Goal: Contribute content: Contribute content

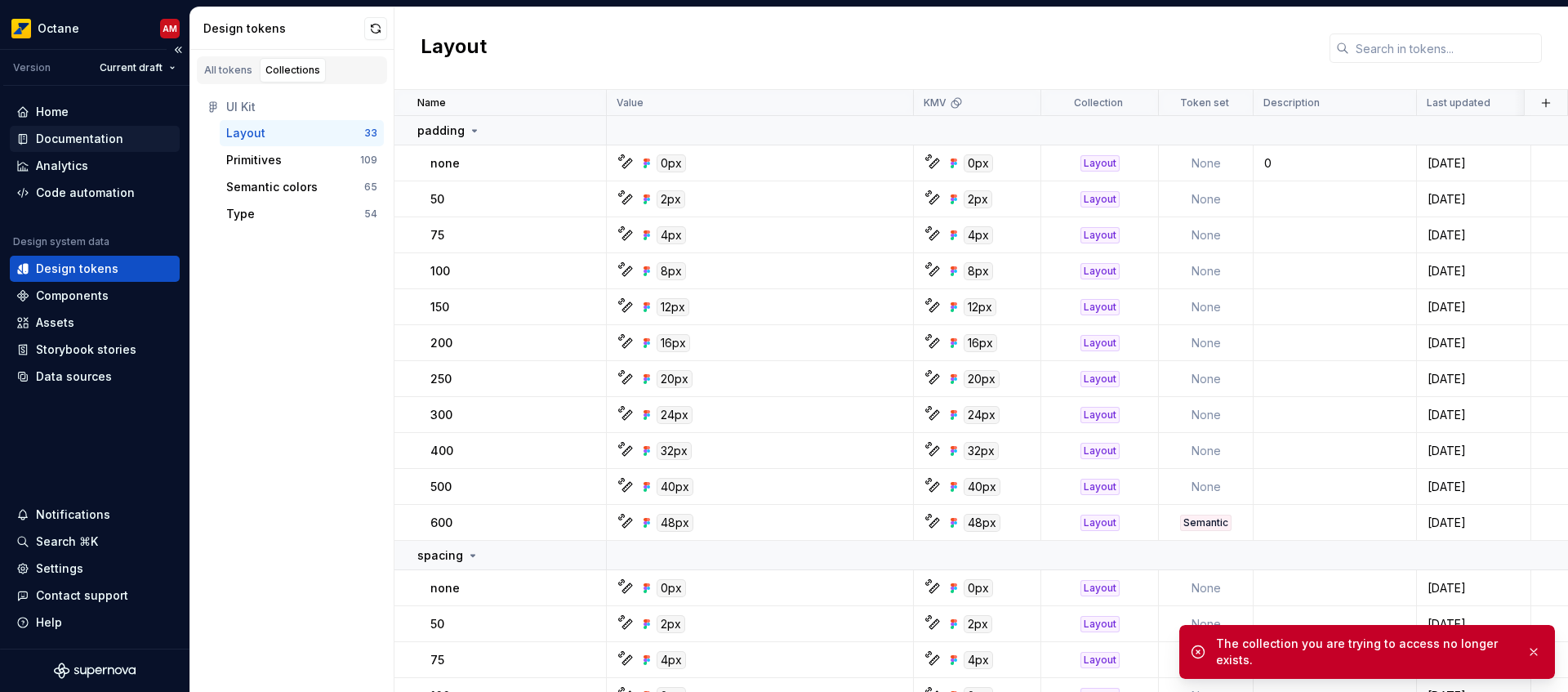
click at [107, 139] on div "Documentation" at bounding box center [80, 139] width 88 height 17
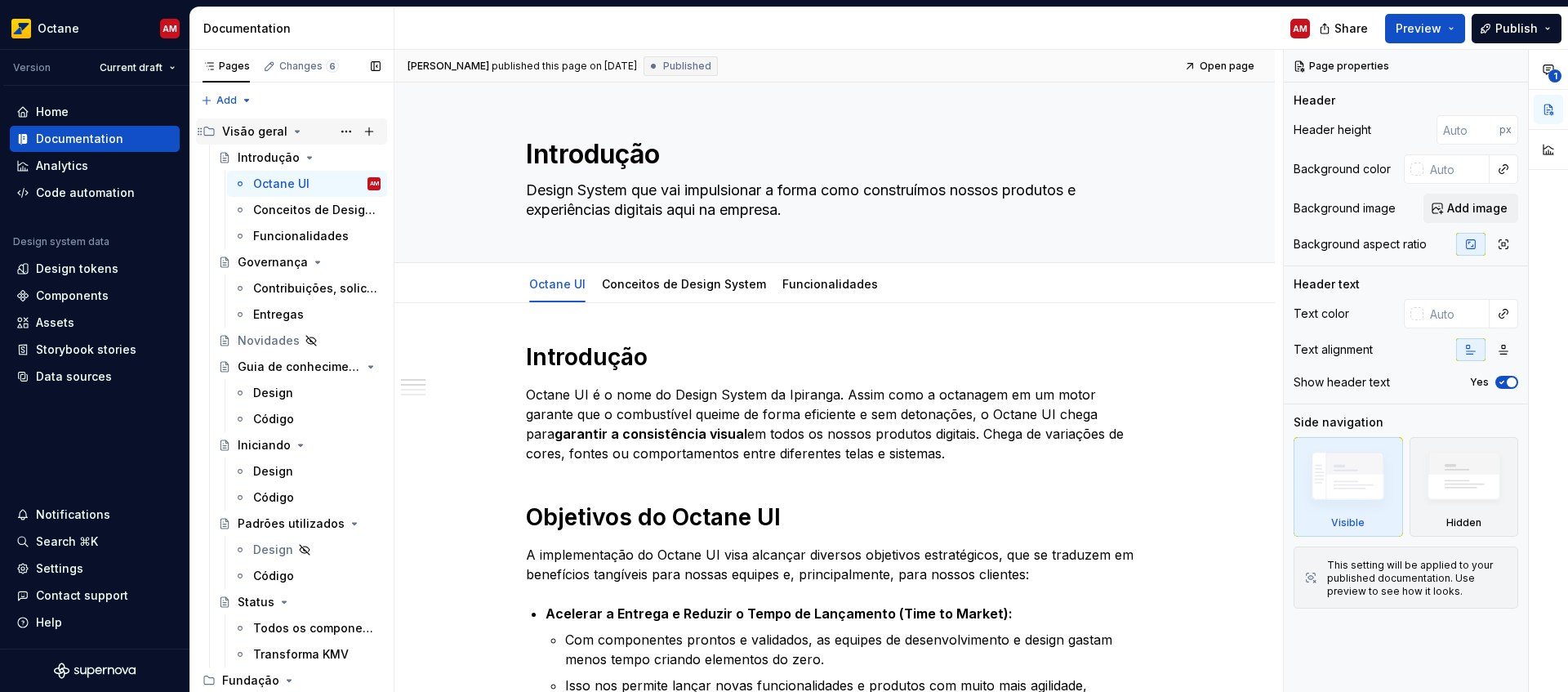
click at [295, 129] on icon "Page tree" at bounding box center [297, 131] width 13 height 13
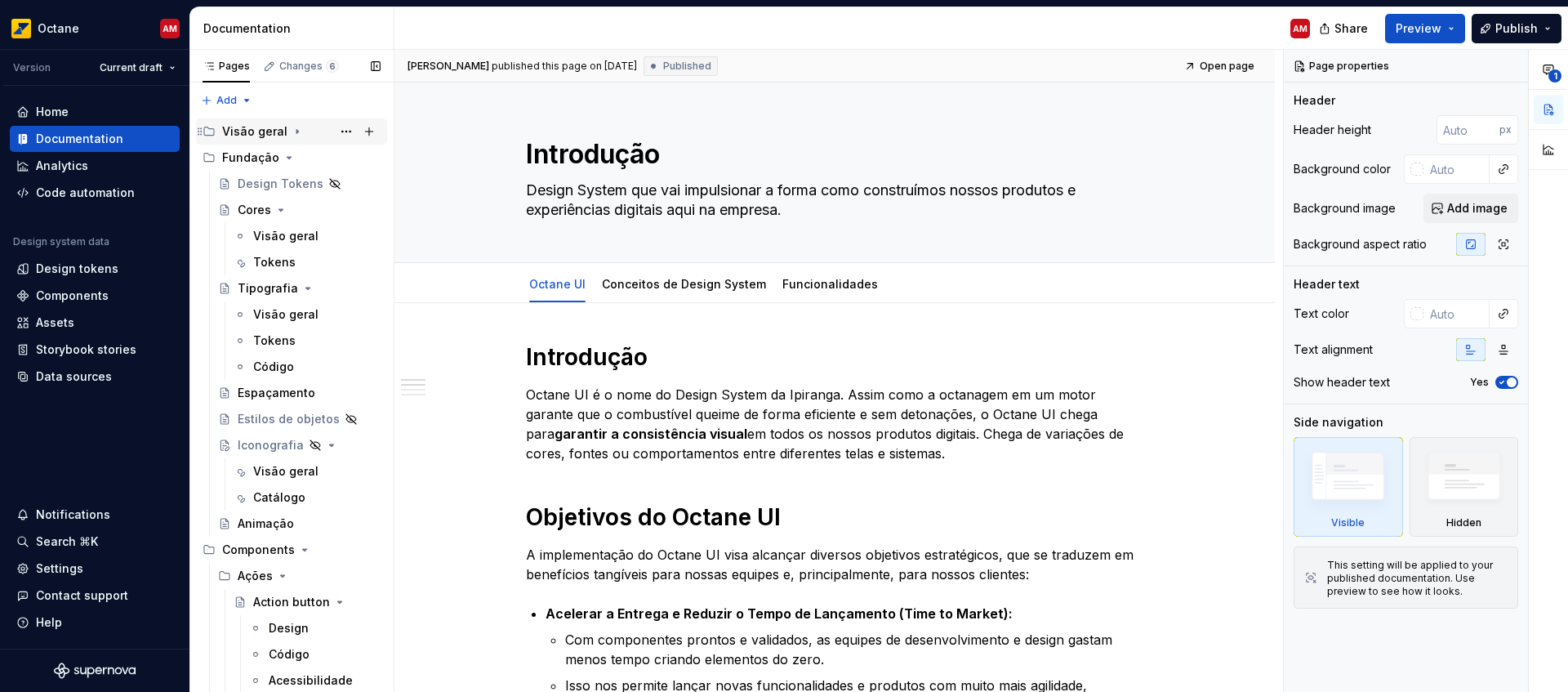
click at [294, 131] on icon "Page tree" at bounding box center [297, 131] width 13 height 13
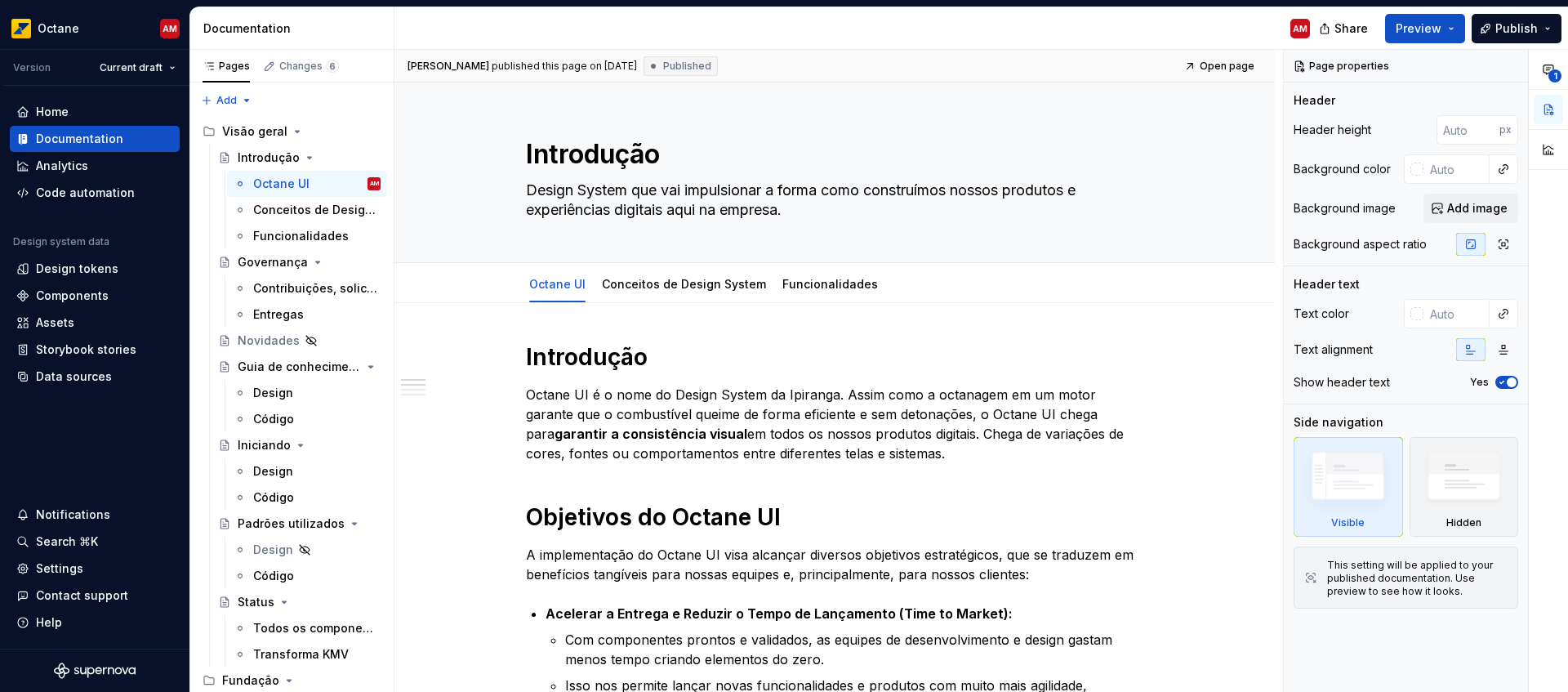
click at [280, 29] on div "Documentation" at bounding box center [294, 29] width 183 height 17
click at [256, 29] on div "Documentation" at bounding box center [294, 29] width 183 height 17
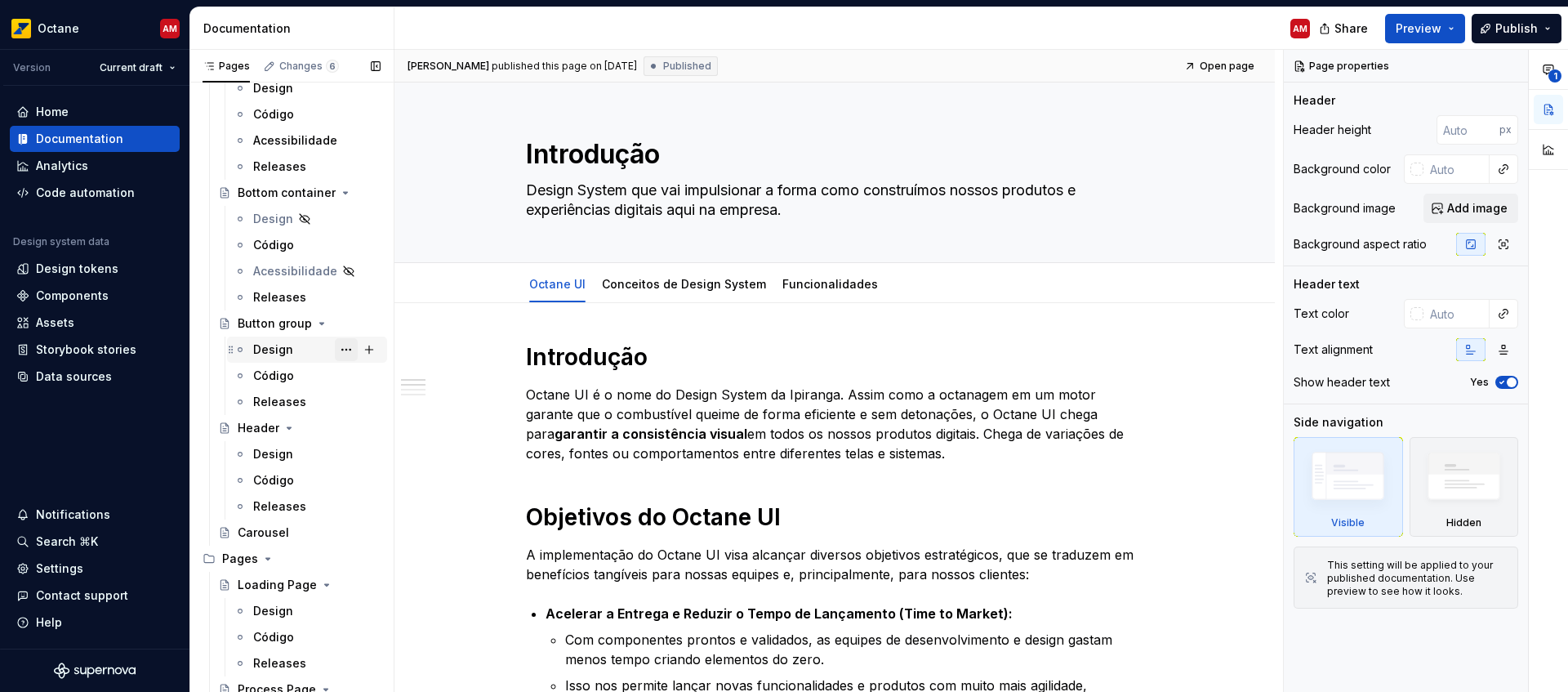
scroll to position [3757, 0]
click at [275, 484] on div "Código" at bounding box center [274, 478] width 41 height 17
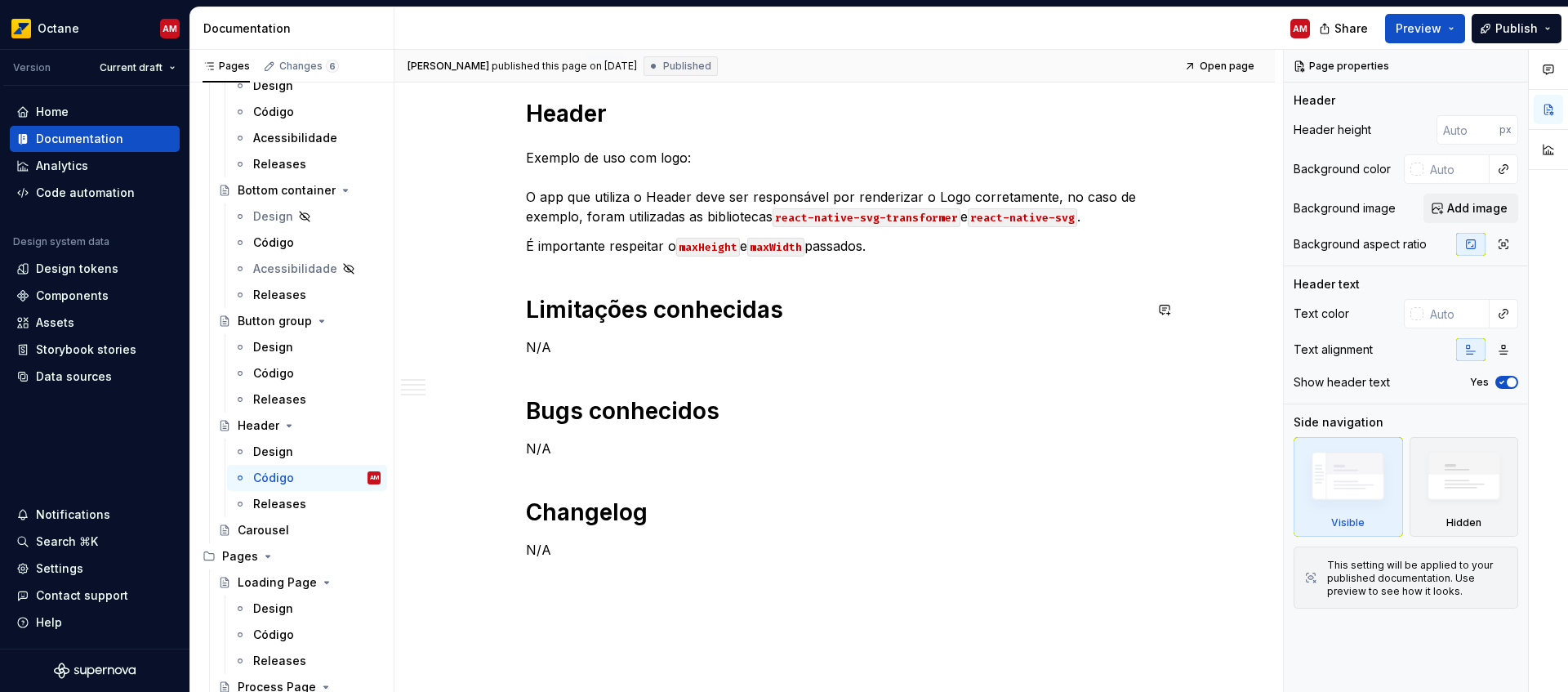
click at [884, 295] on div "Header Exemplo de uso com logo: O app que utiliza o Header deve ser responsável…" at bounding box center [834, 329] width 617 height 461
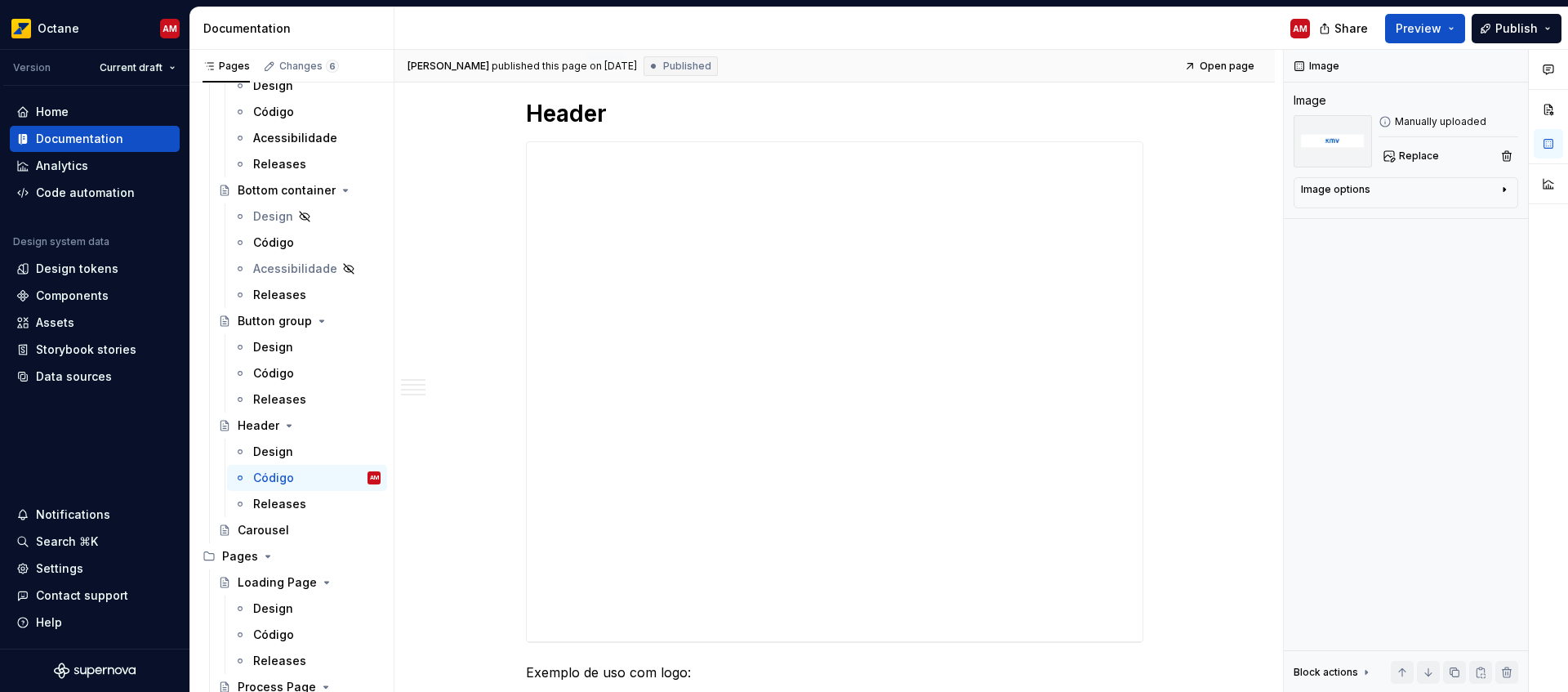
scroll to position [758, 0]
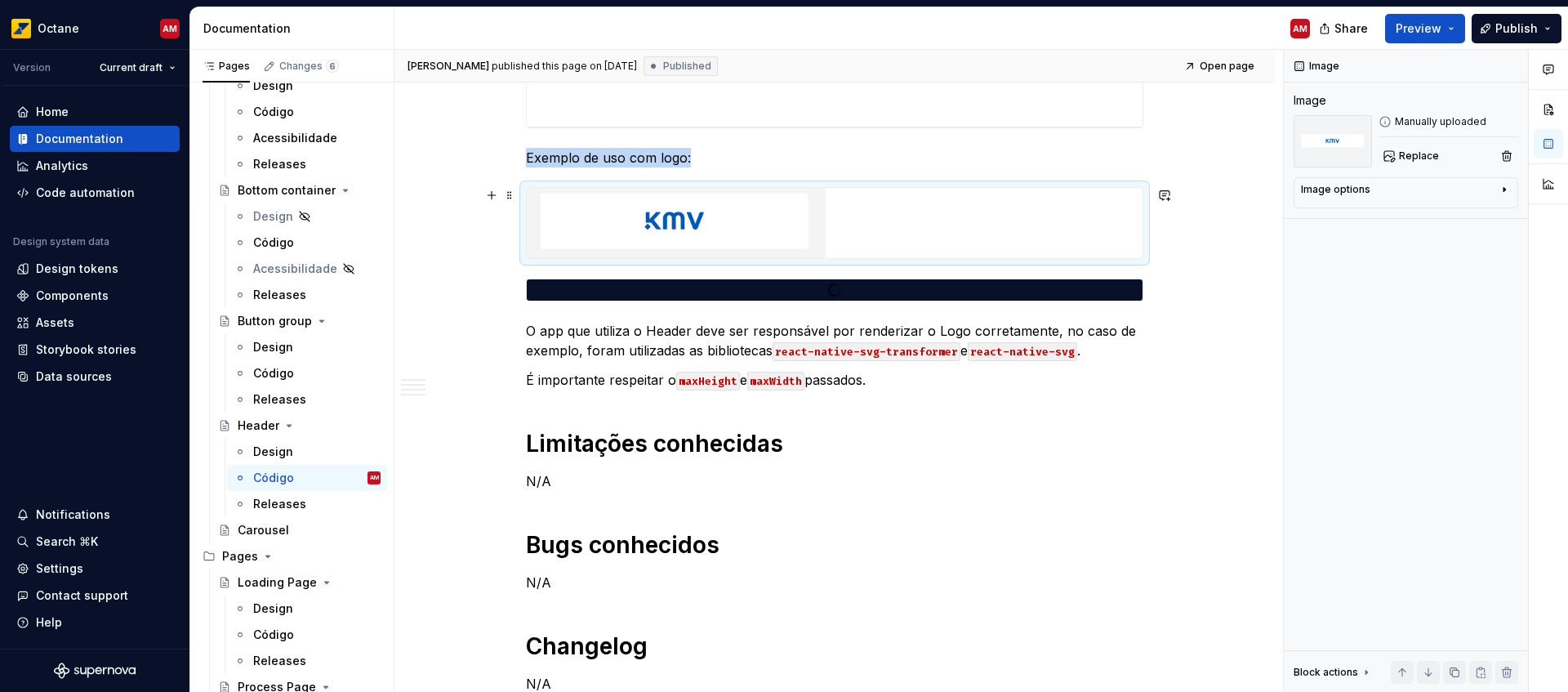
click at [900, 250] on div at bounding box center [834, 223] width 615 height 70
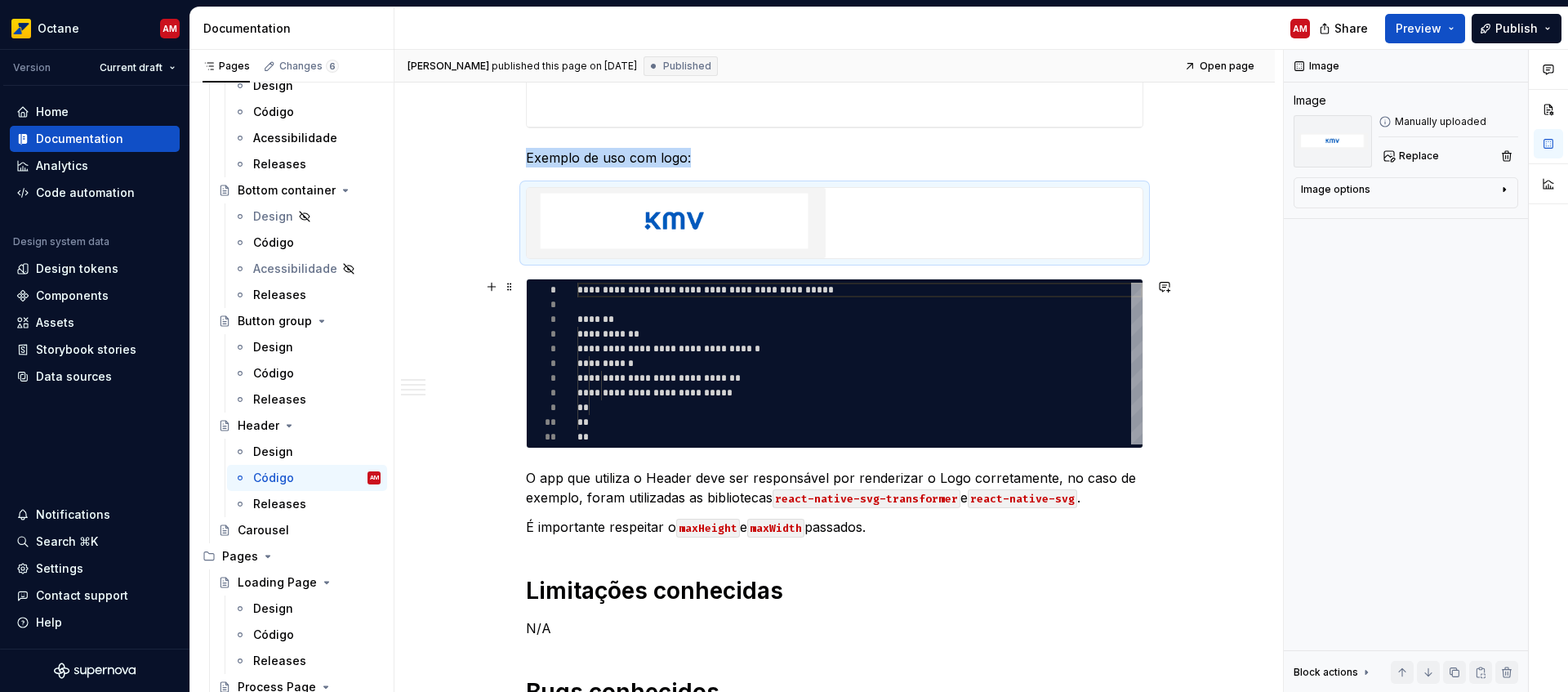
scroll to position [1076, 0]
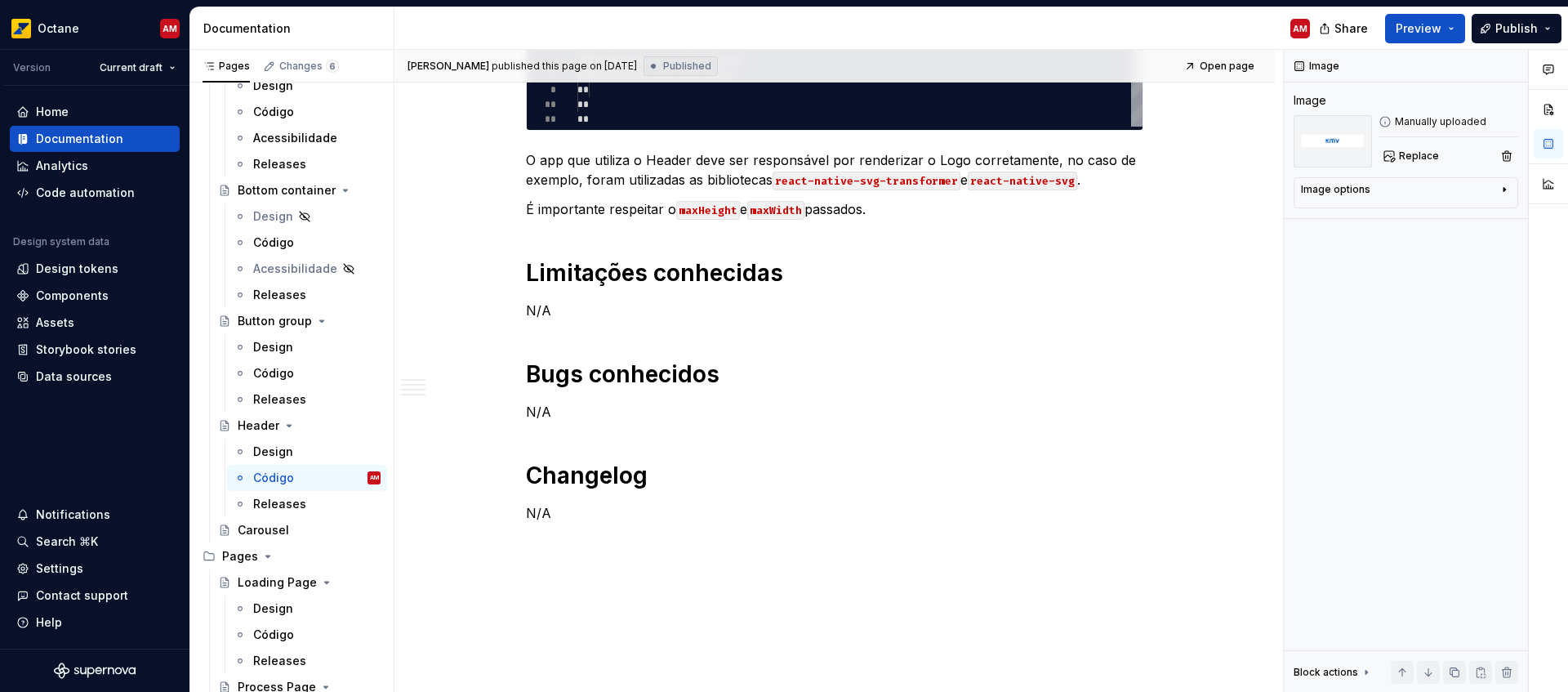
type textarea "*"
click at [758, 375] on h1 "Bugs conhecidos" at bounding box center [834, 374] width 617 height 30
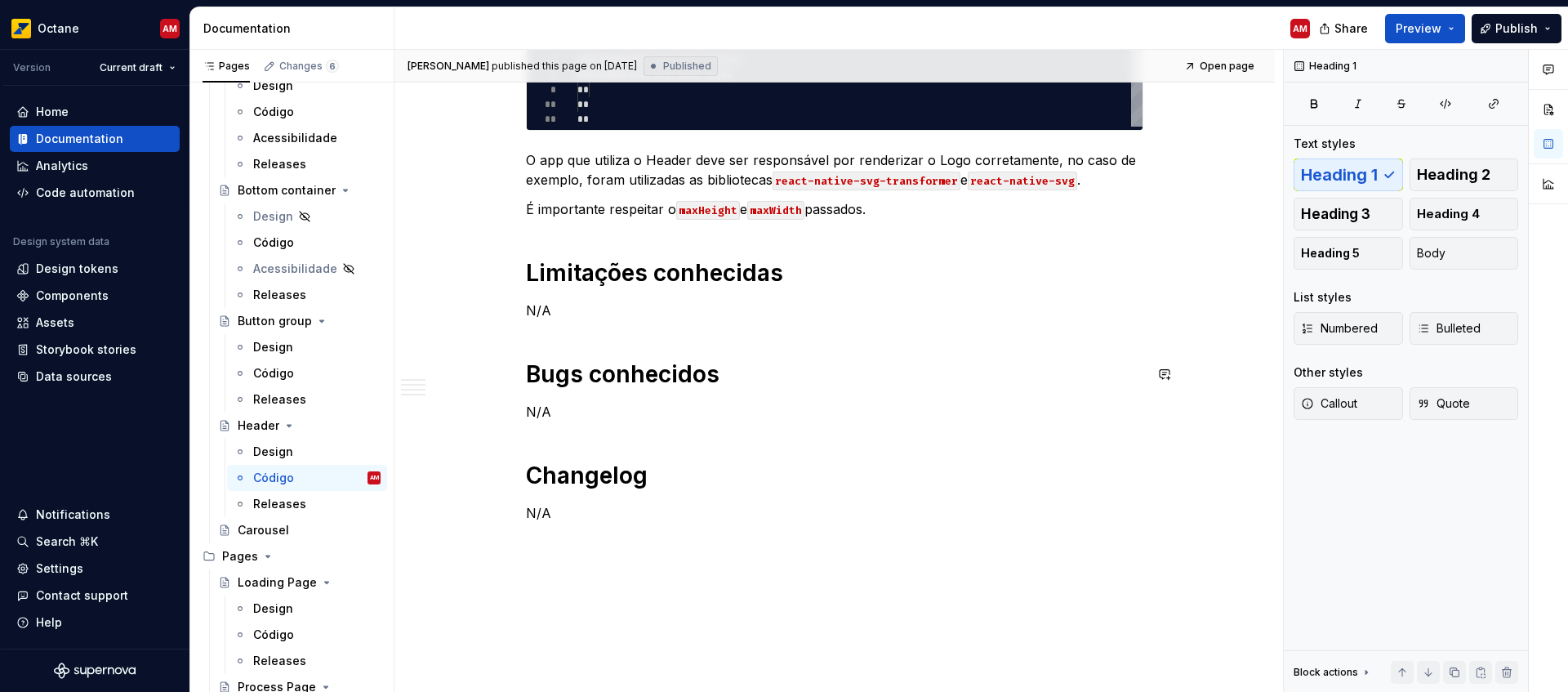
click at [704, 412] on p "N/A" at bounding box center [834, 411] width 617 height 20
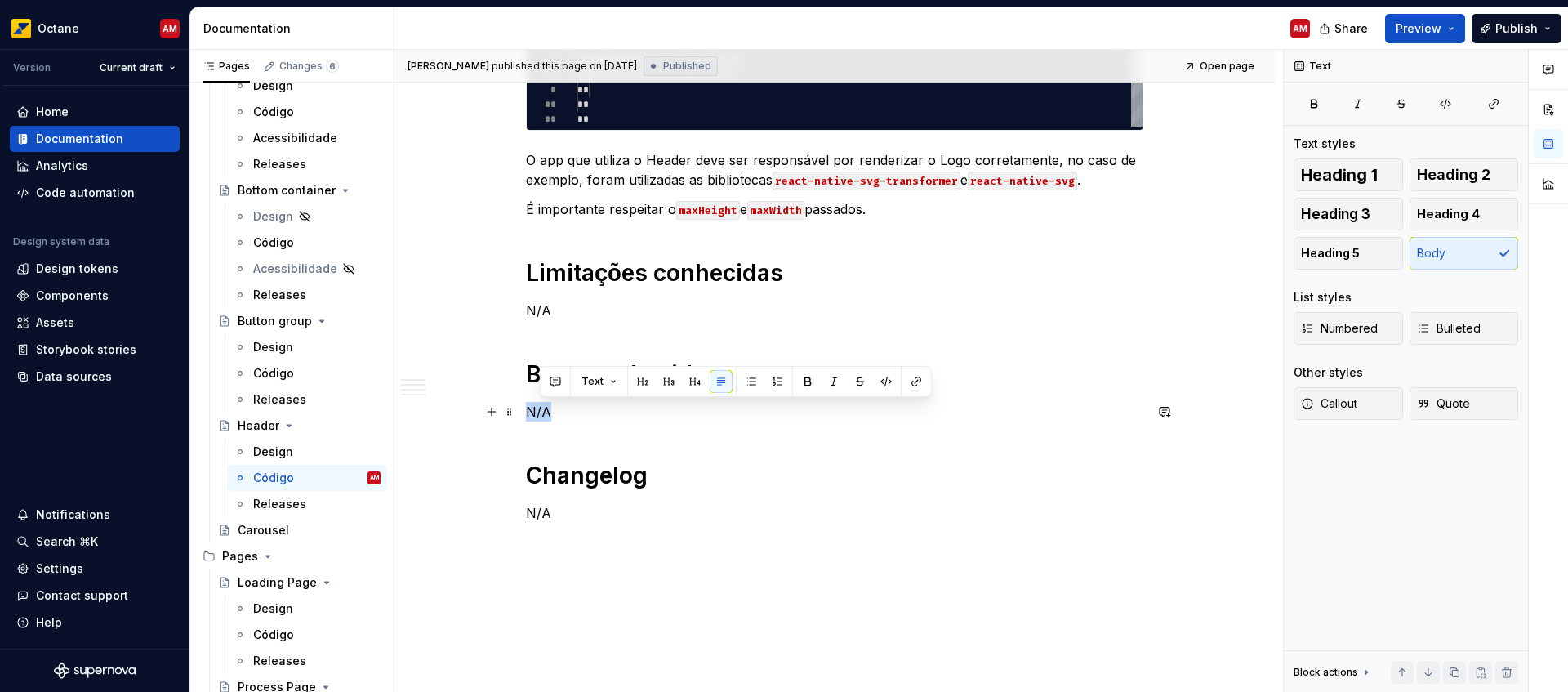
drag, startPoint x: 507, startPoint y: 404, endPoint x: 520, endPoint y: 408, distance: 13.6
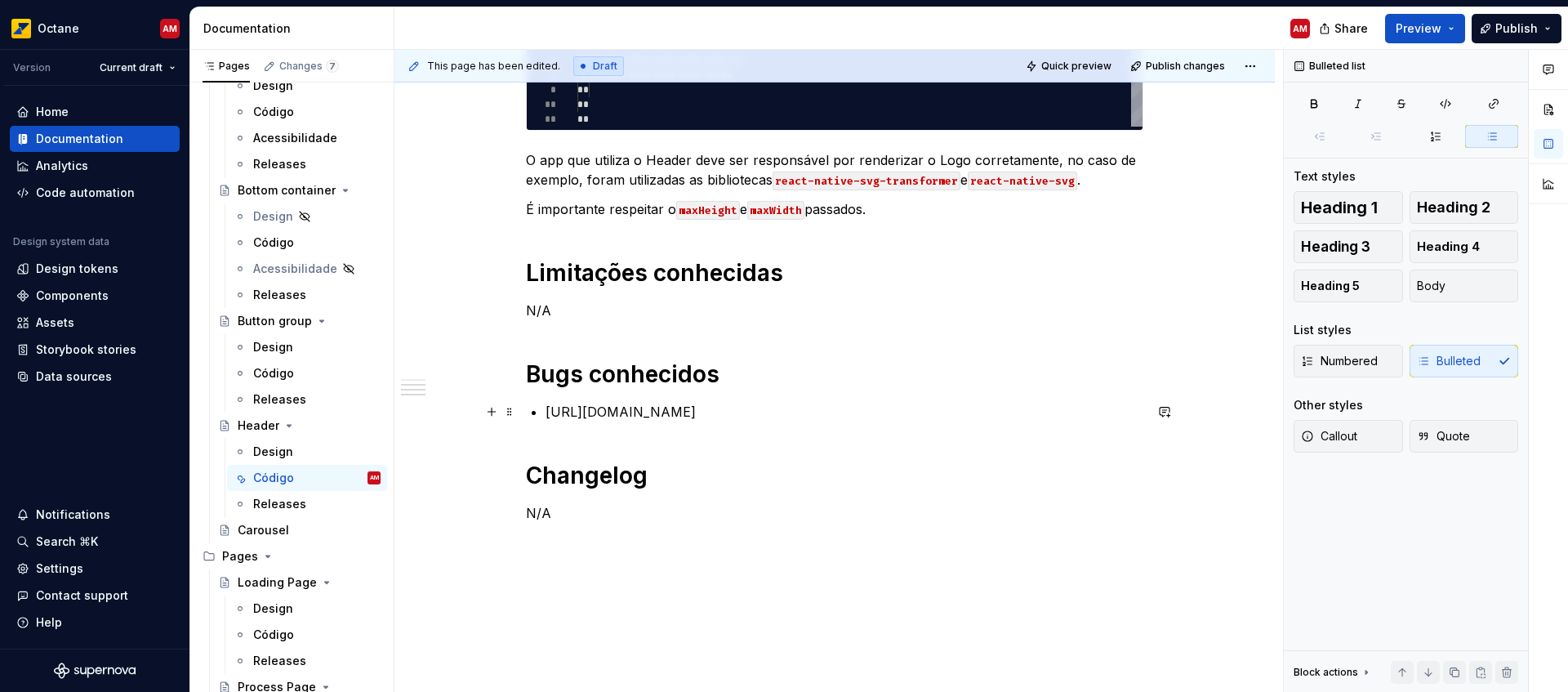
click at [873, 414] on p "[URL][DOMAIN_NAME]" at bounding box center [845, 411] width 598 height 20
drag, startPoint x: 873, startPoint y: 411, endPoint x: 537, endPoint y: 414, distance: 336.0
drag, startPoint x: 887, startPoint y: 413, endPoint x: 539, endPoint y: 414, distance: 348.0
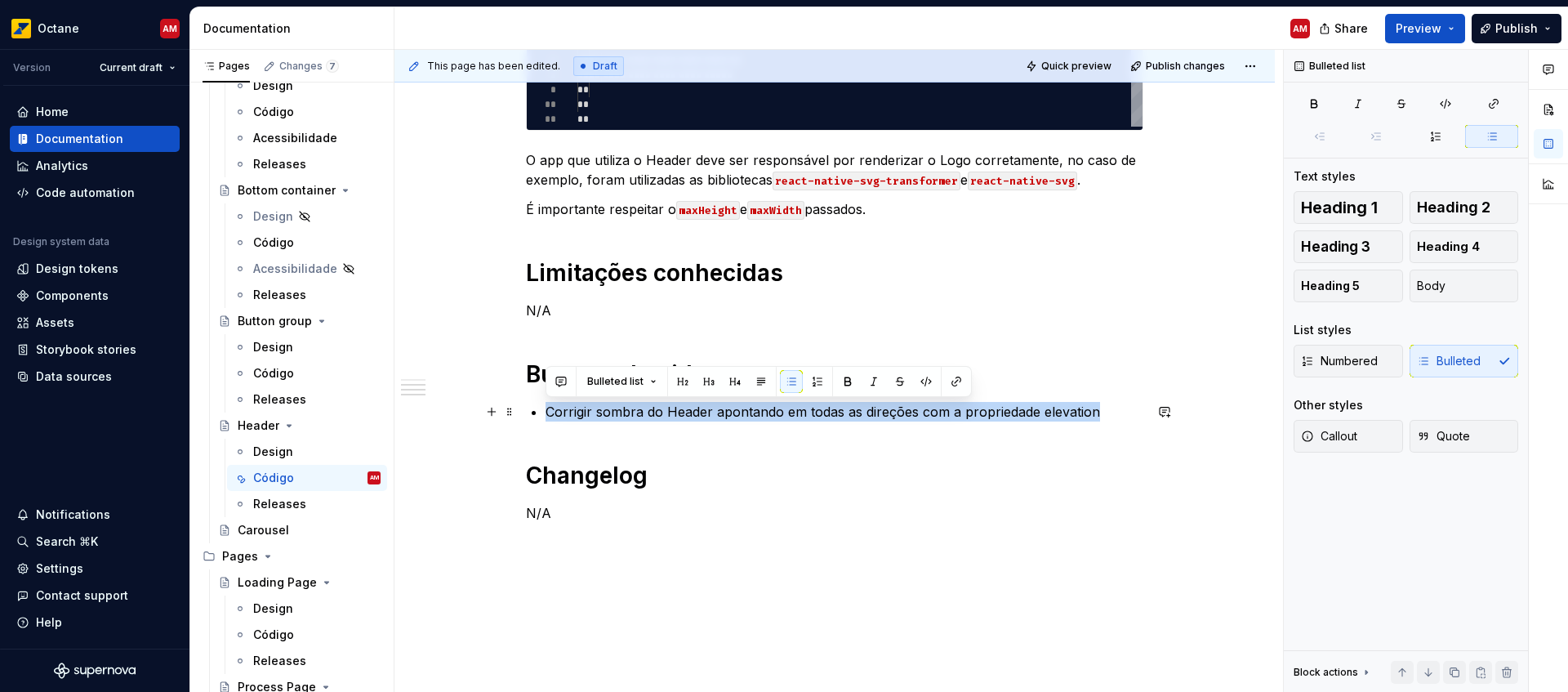
drag, startPoint x: 1105, startPoint y: 414, endPoint x: 534, endPoint y: 404, distance: 571.1
click at [546, 404] on li "Corrigir sombra do Header apontando em todas as direções com a propriedade elev…" at bounding box center [845, 411] width 598 height 20
click at [951, 385] on button "button" at bounding box center [956, 381] width 23 height 23
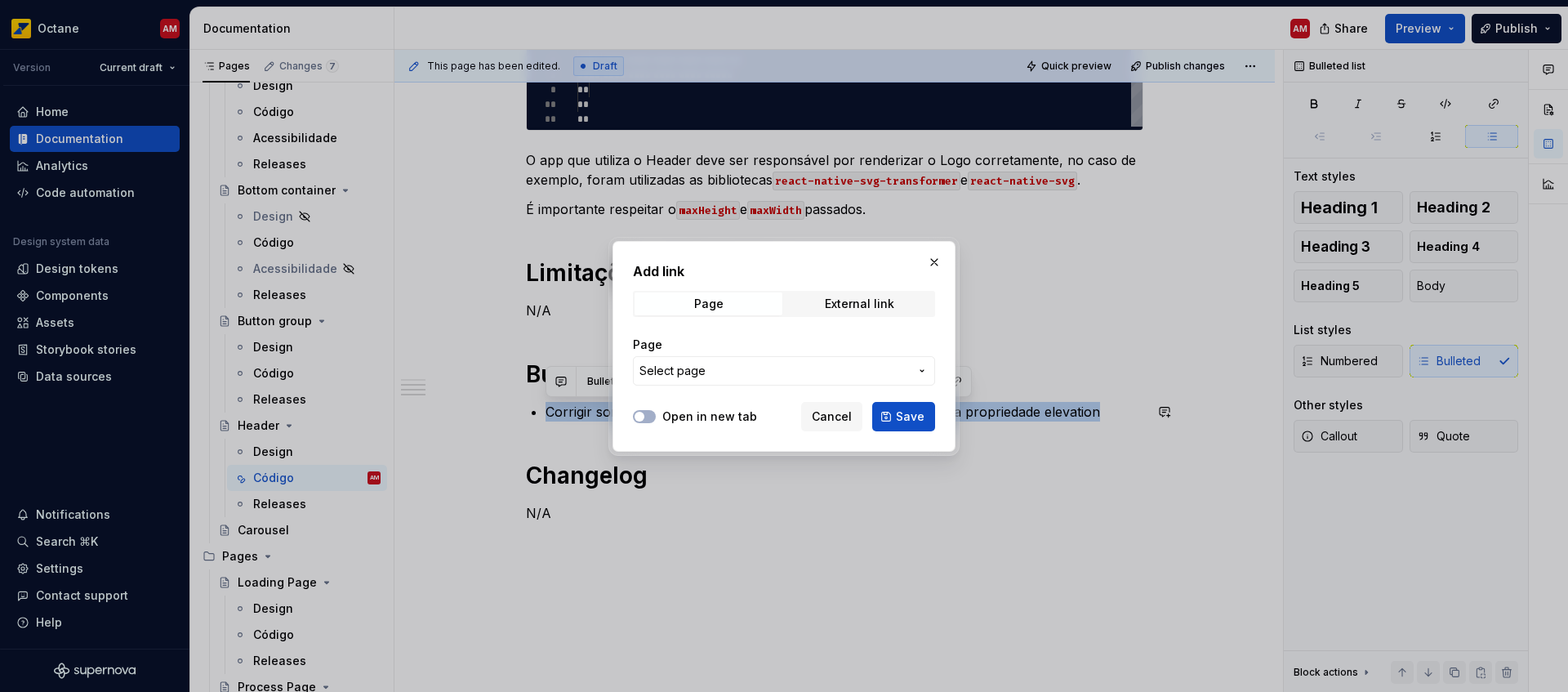
click at [737, 367] on span "Select page" at bounding box center [774, 371] width 269 height 17
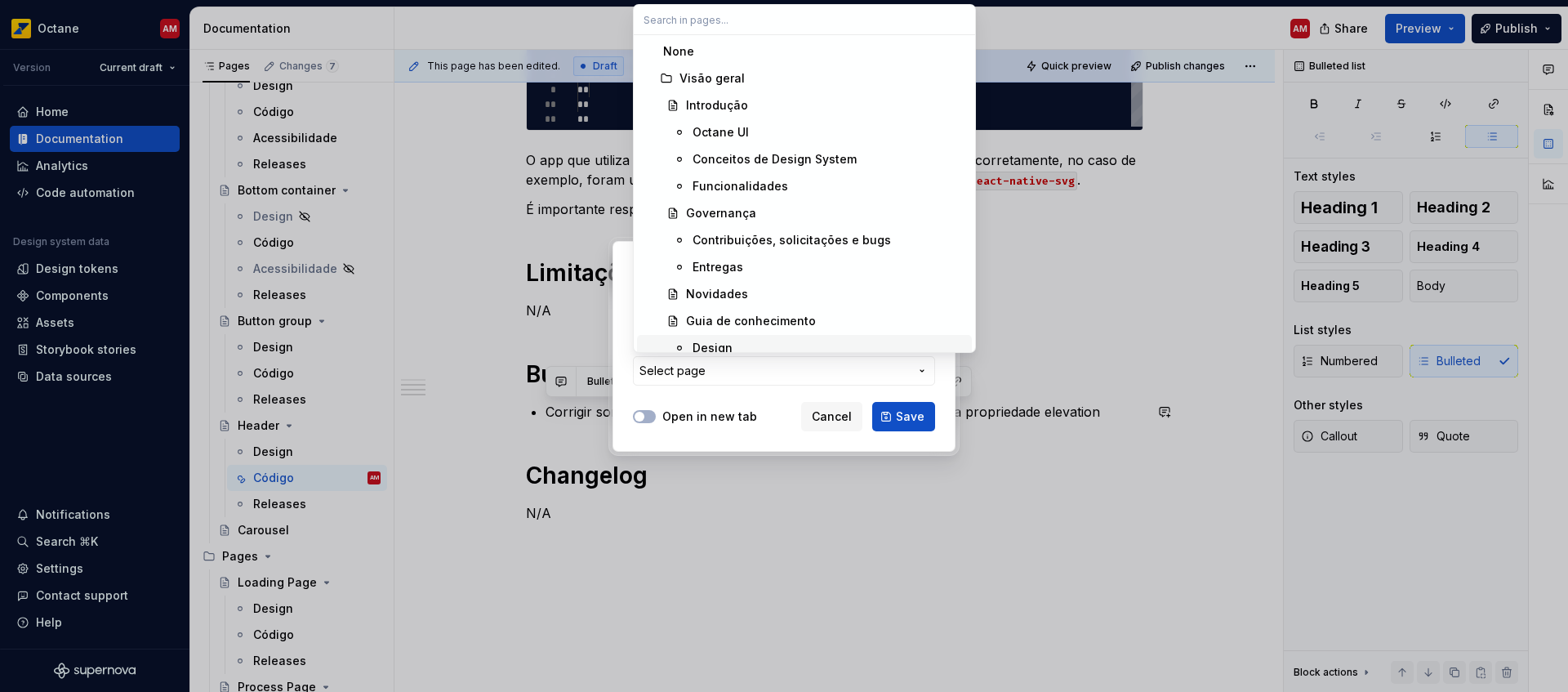
click at [744, 412] on div "Add link Page External link Page Select page Open in new tab Cancel Save" at bounding box center [784, 346] width 1568 height 692
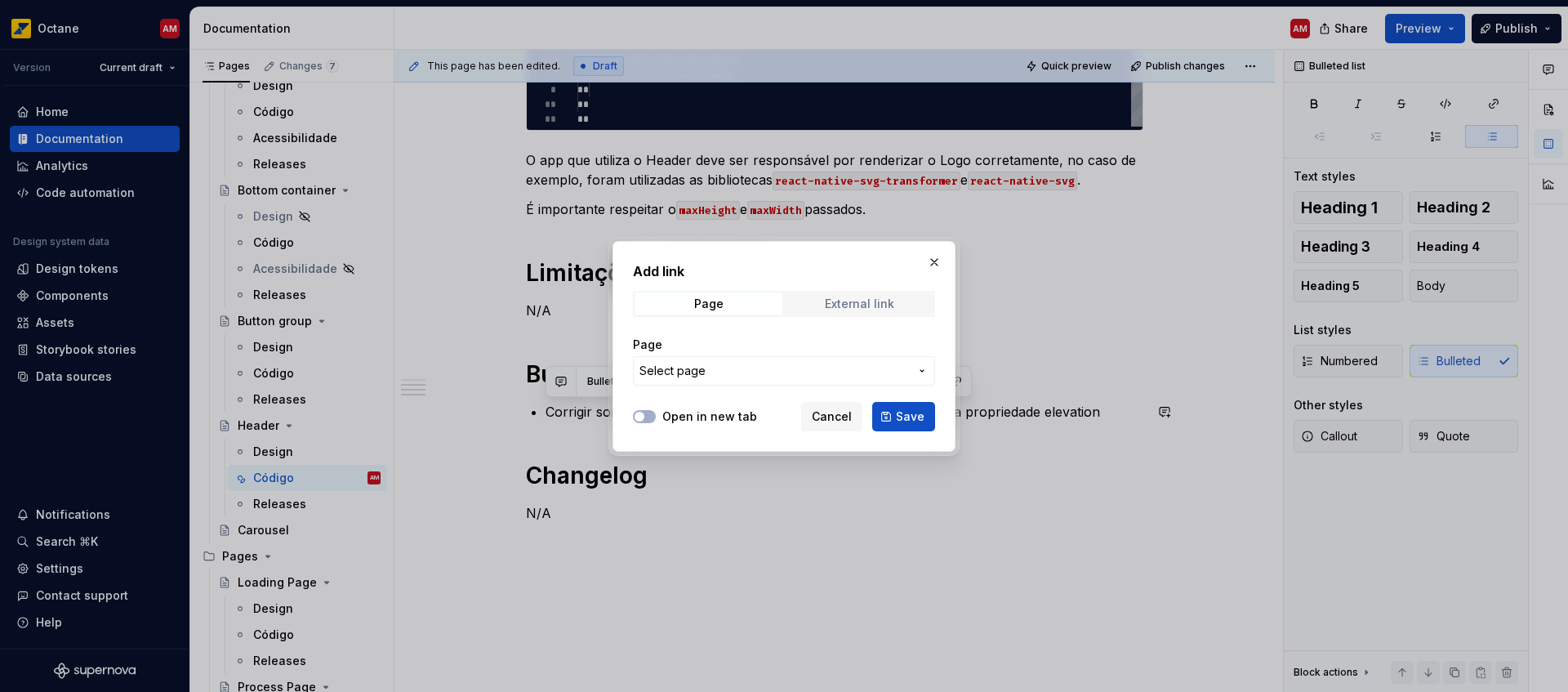
click at [813, 304] on span "External link" at bounding box center [859, 304] width 148 height 23
type textarea "*"
click at [753, 386] on div "URL" at bounding box center [784, 361] width 302 height 69
click at [751, 371] on input "URL" at bounding box center [784, 371] width 302 height 30
paste input "[URL][DOMAIN_NAME]"
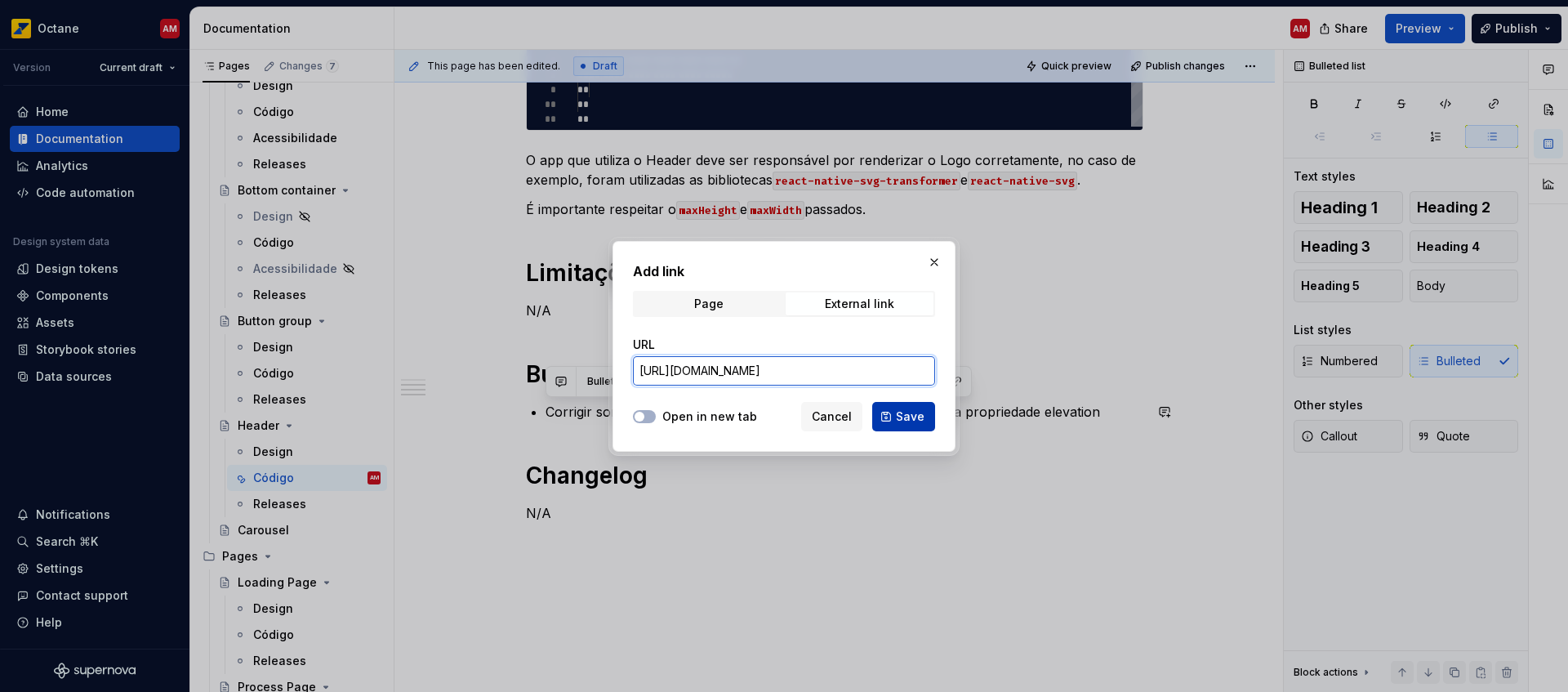
type input "[URL][DOMAIN_NAME]"
click at [900, 417] on span "Save" at bounding box center [910, 416] width 29 height 17
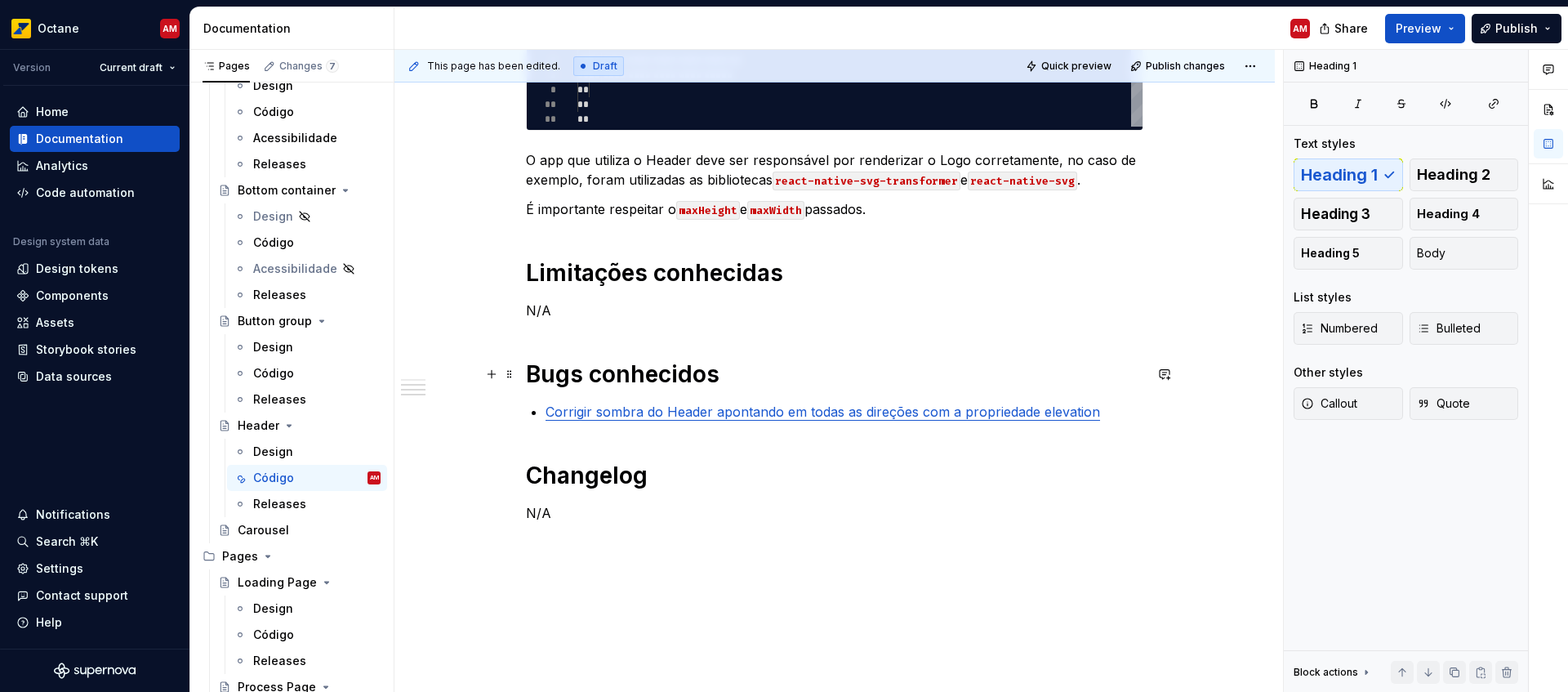
click at [1072, 361] on h1 "Bugs conhecidos" at bounding box center [834, 374] width 617 height 30
click at [1107, 416] on p "Corrigir sombra do Header apontando em todas as direções com a propriedade elev…" at bounding box center [845, 411] width 598 height 20
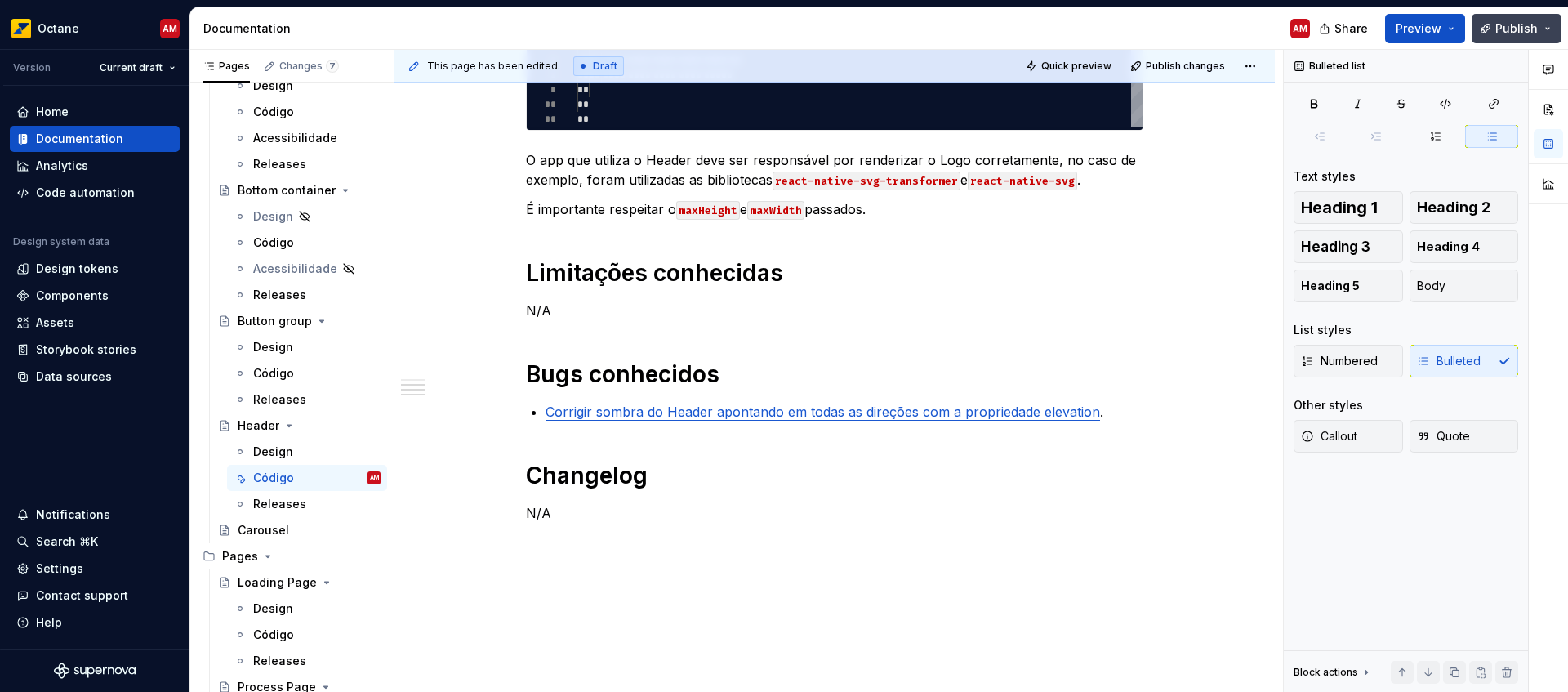
click at [1503, 27] on span "Publish" at bounding box center [1517, 29] width 43 height 17
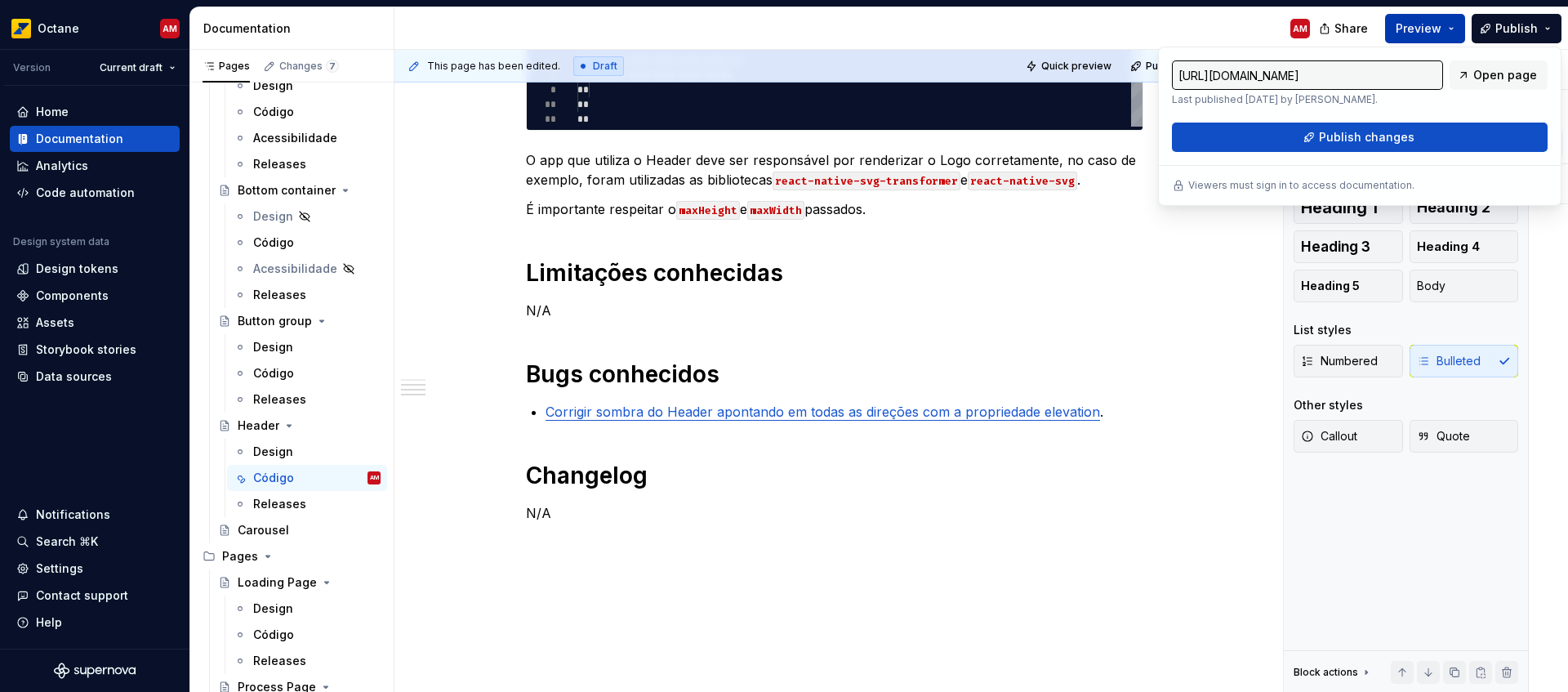
click at [1427, 32] on span "Preview" at bounding box center [1418, 29] width 46 height 17
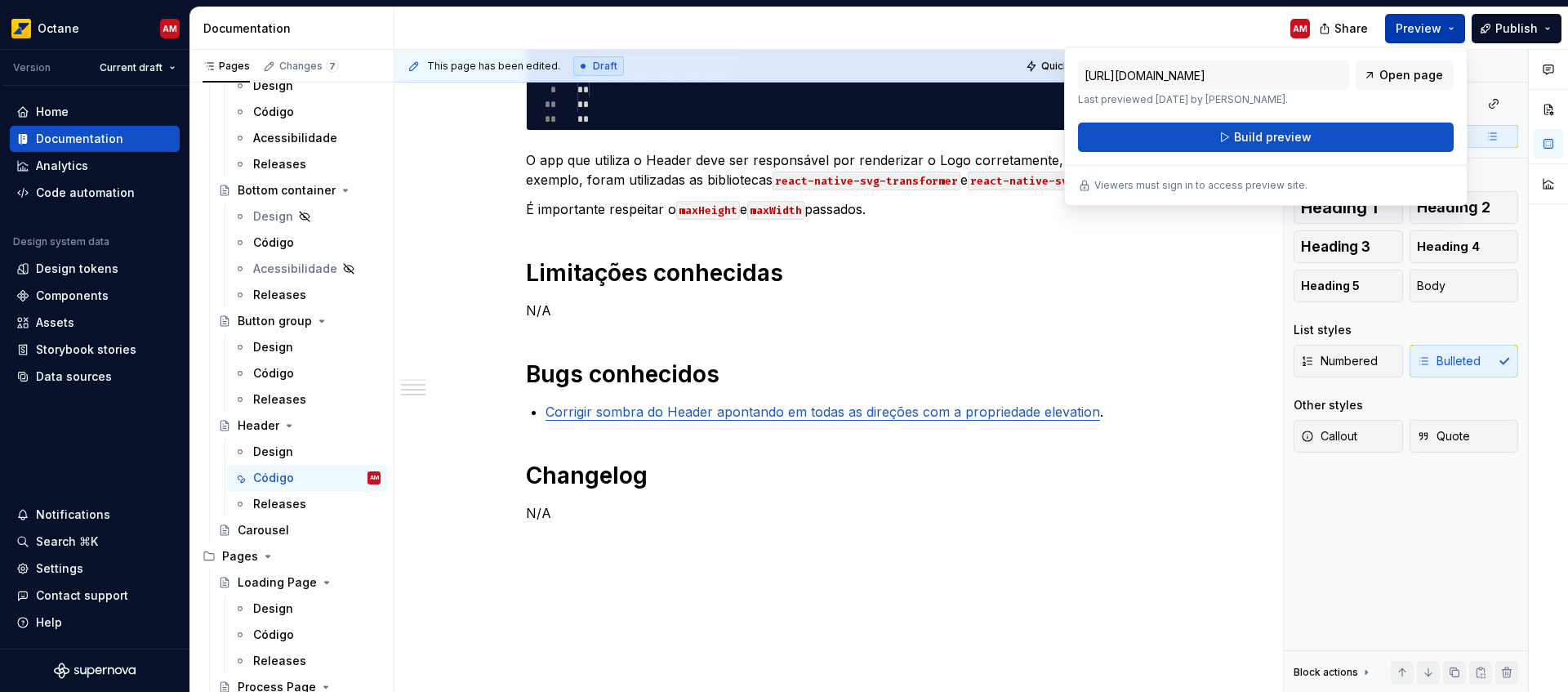
click at [1427, 32] on span "Preview" at bounding box center [1418, 29] width 46 height 17
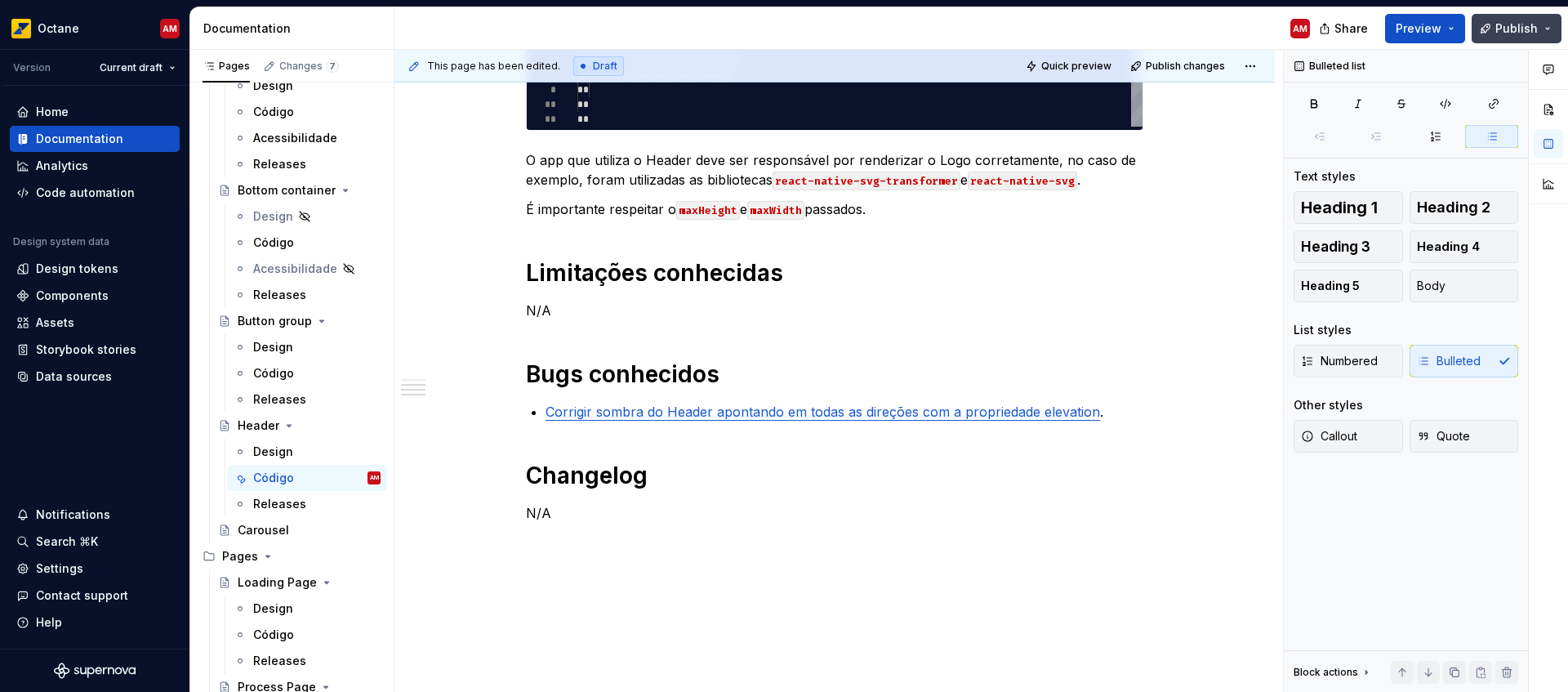
click at [1526, 25] on span "Publish" at bounding box center [1517, 29] width 43 height 17
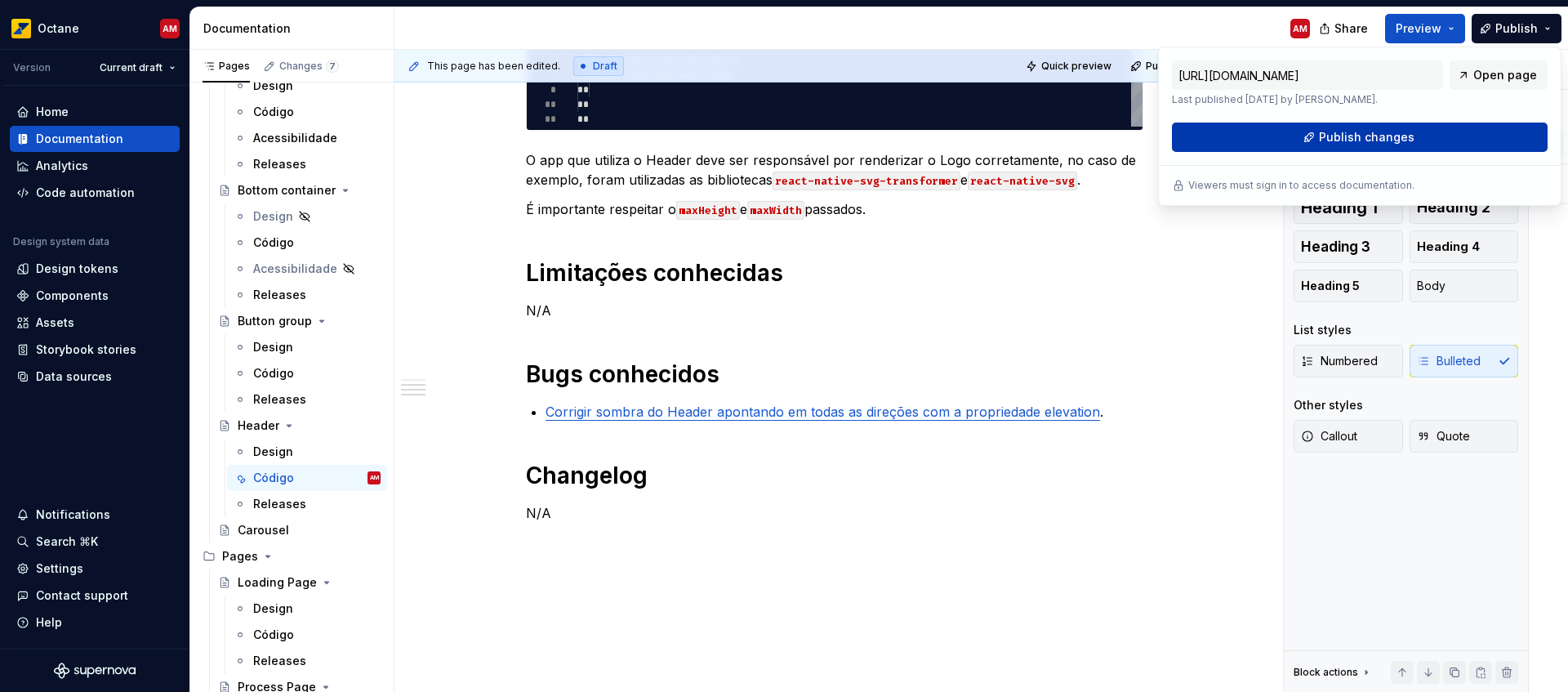
click at [1413, 148] on button "Publish changes" at bounding box center [1358, 138] width 375 height 30
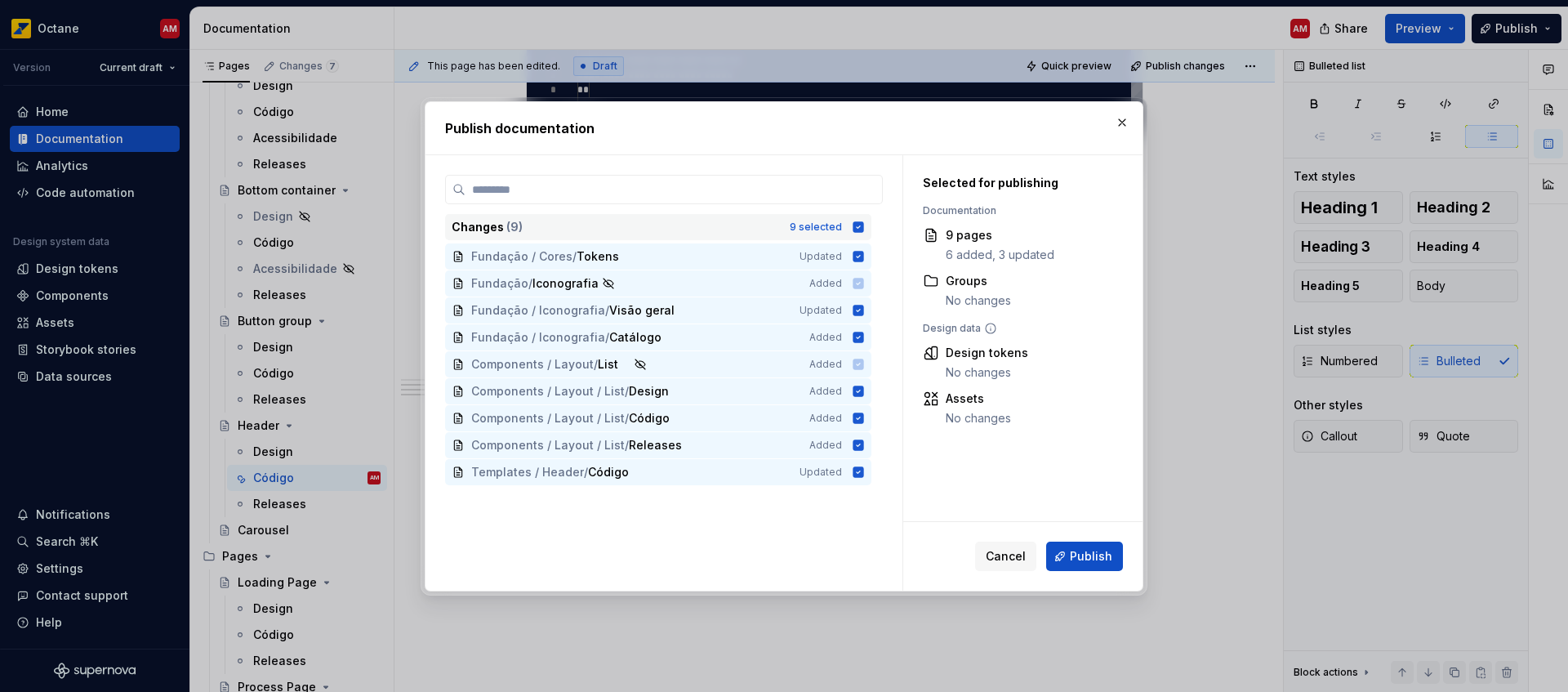
click at [855, 225] on icon at bounding box center [858, 226] width 10 height 10
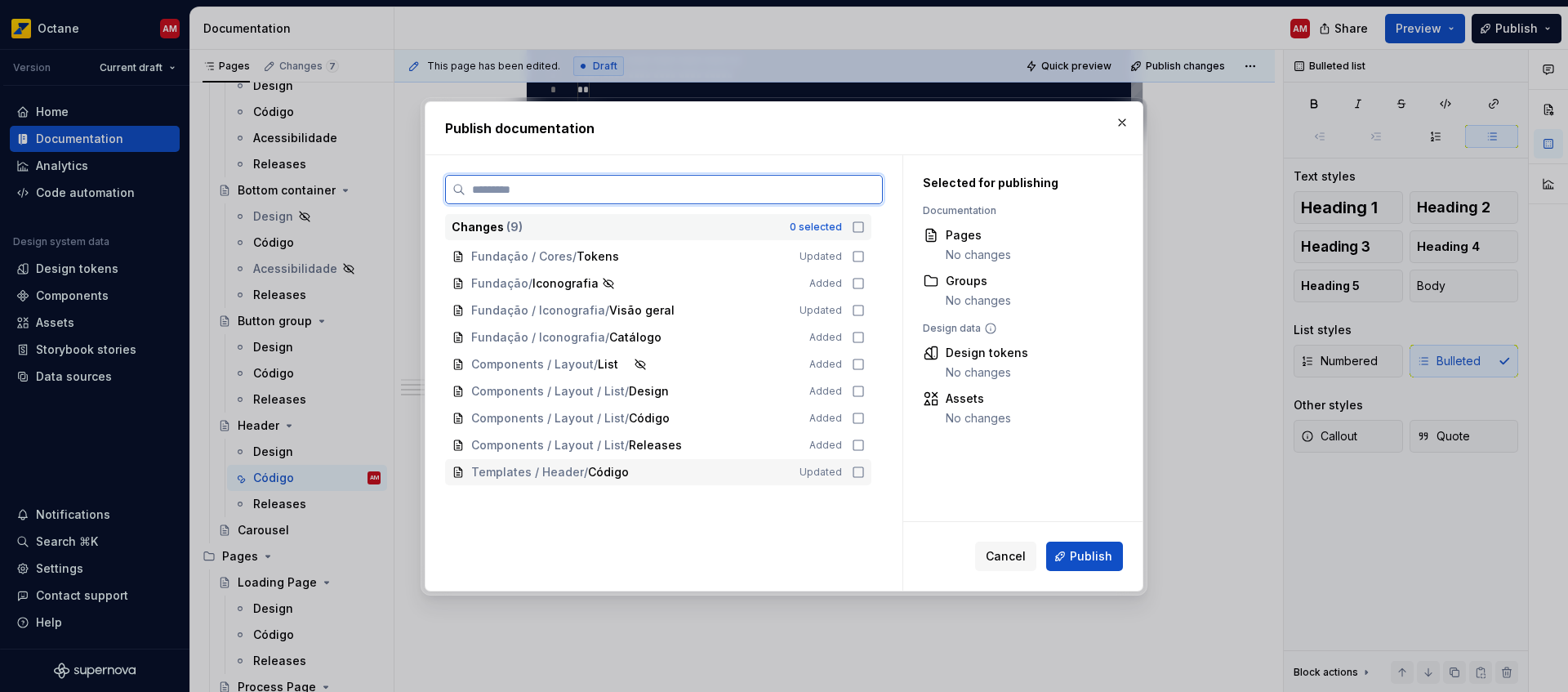
click at [859, 475] on icon at bounding box center [858, 472] width 13 height 13
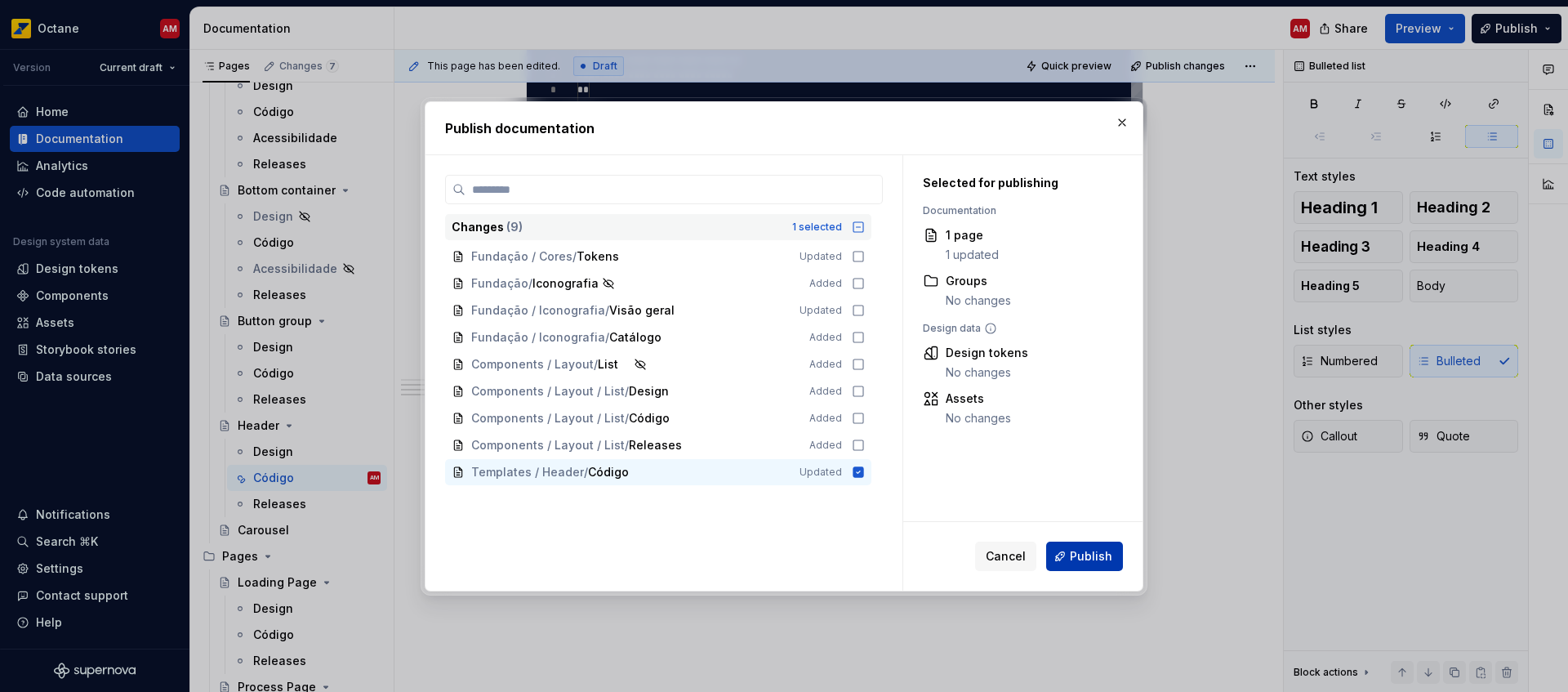
click at [1095, 563] on span "Publish" at bounding box center [1091, 556] width 43 height 17
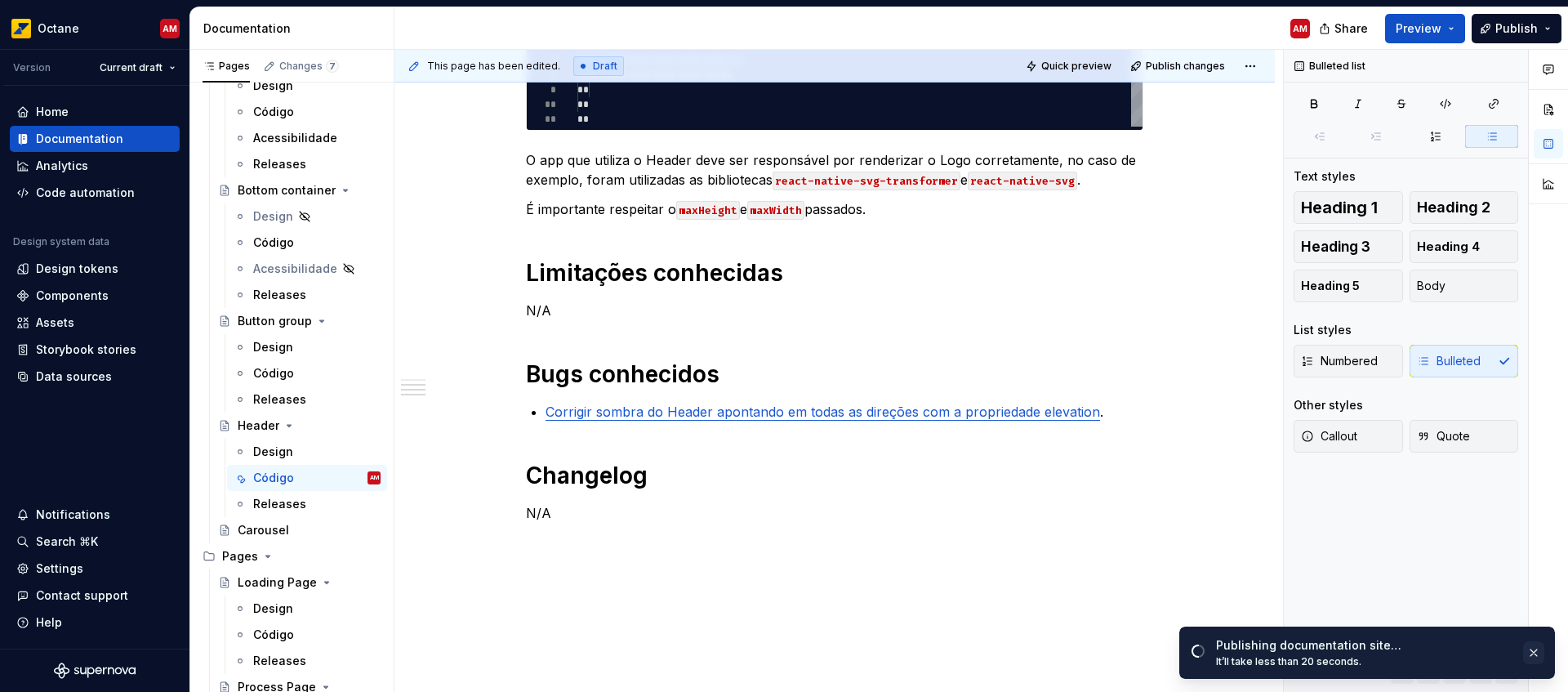
click at [1534, 655] on button "button" at bounding box center [1534, 652] width 21 height 23
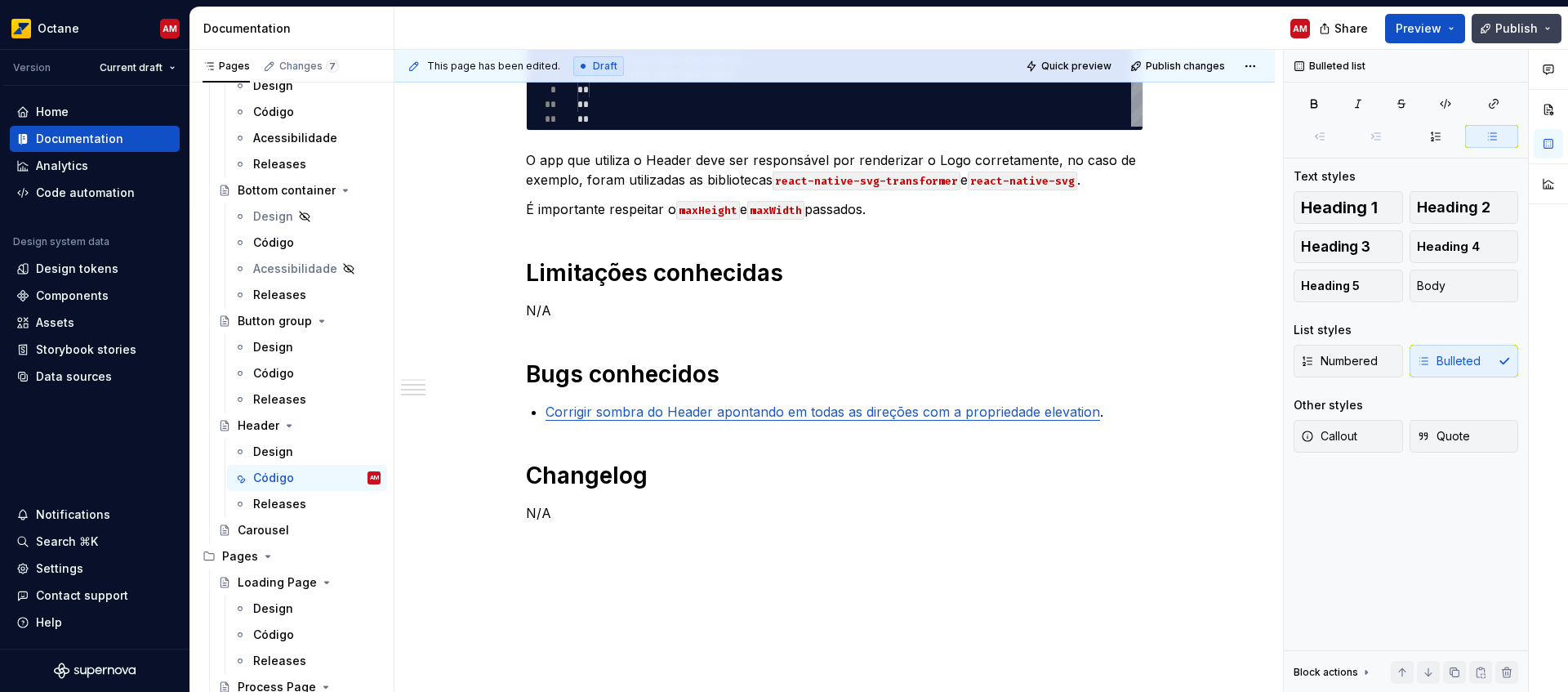
click at [1517, 34] on span "Publish" at bounding box center [1517, 29] width 43 height 17
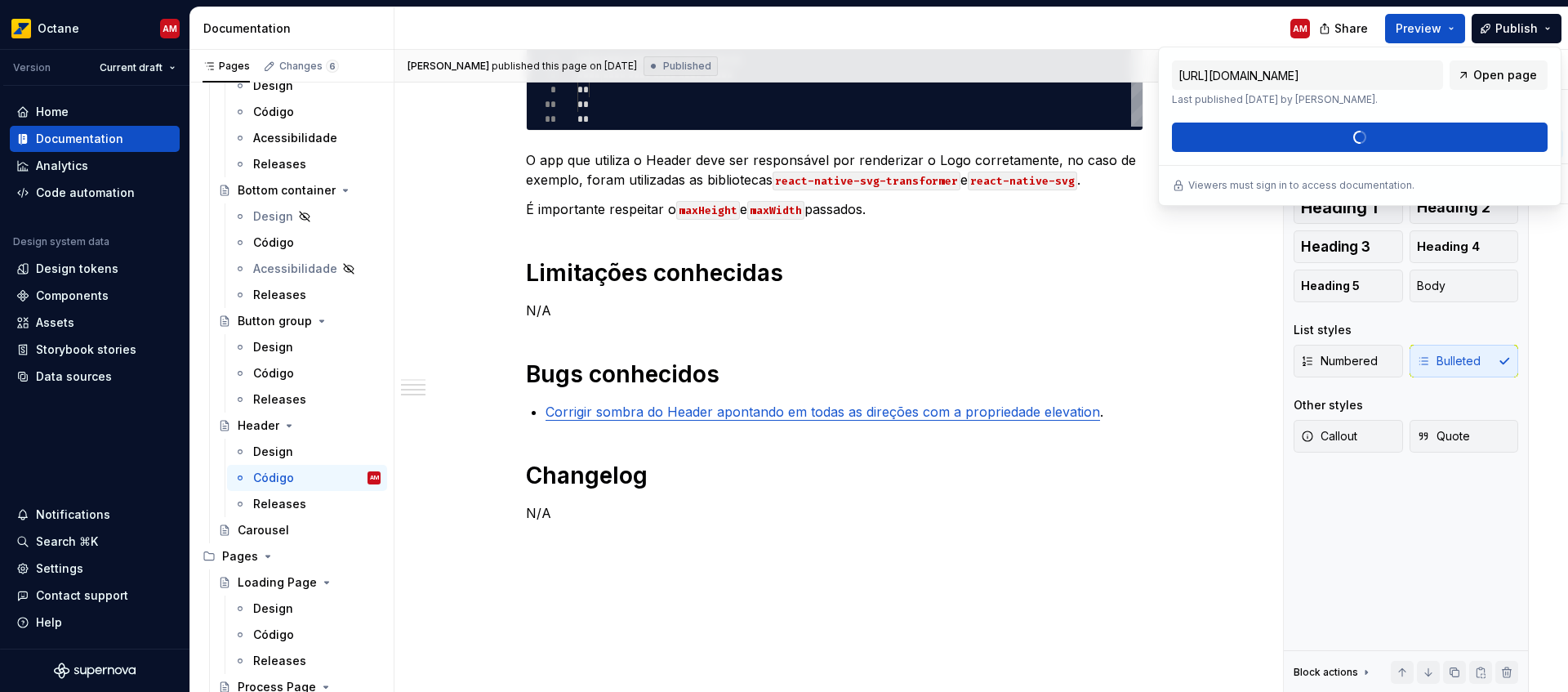
type textarea "*"
